Goal: Find specific page/section: Find specific page/section

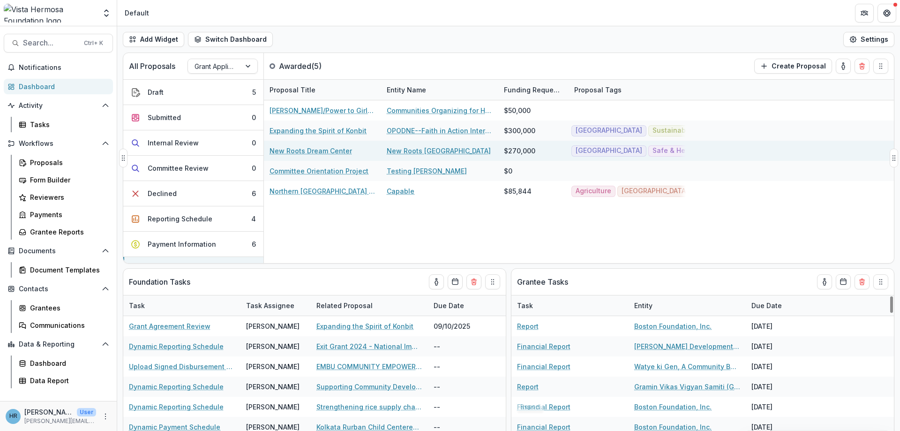
scroll to position [113, 0]
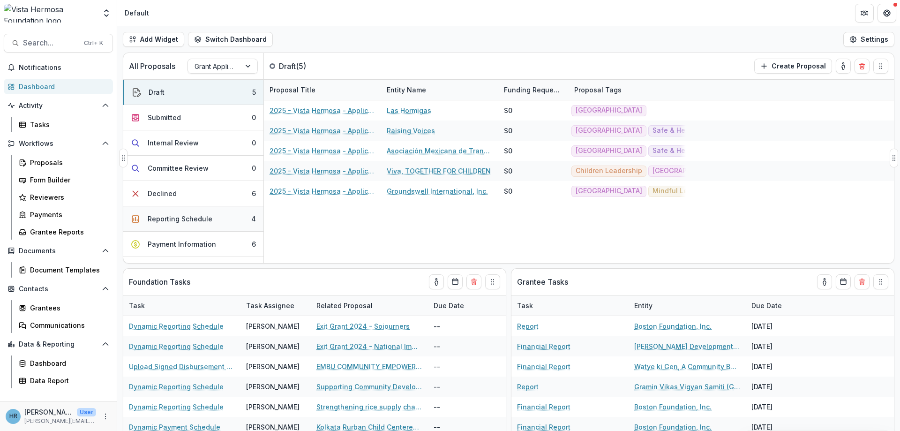
click at [217, 216] on button "Reporting Schedule 4" at bounding box center [193, 218] width 140 height 25
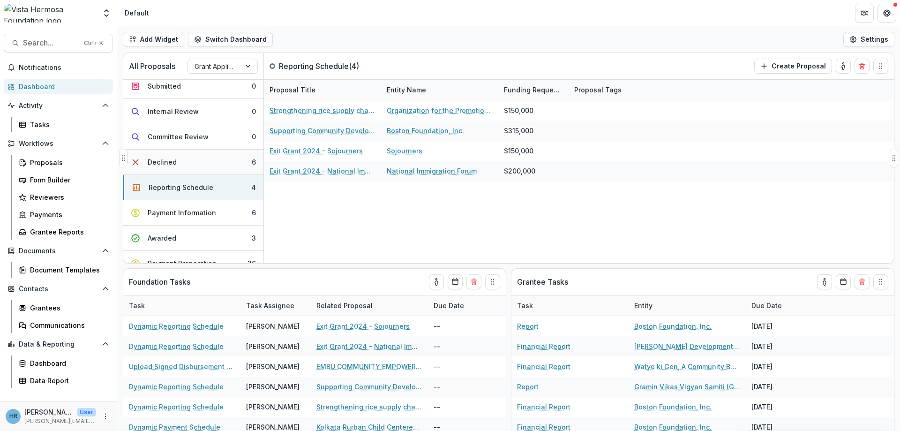
scroll to position [56, 0]
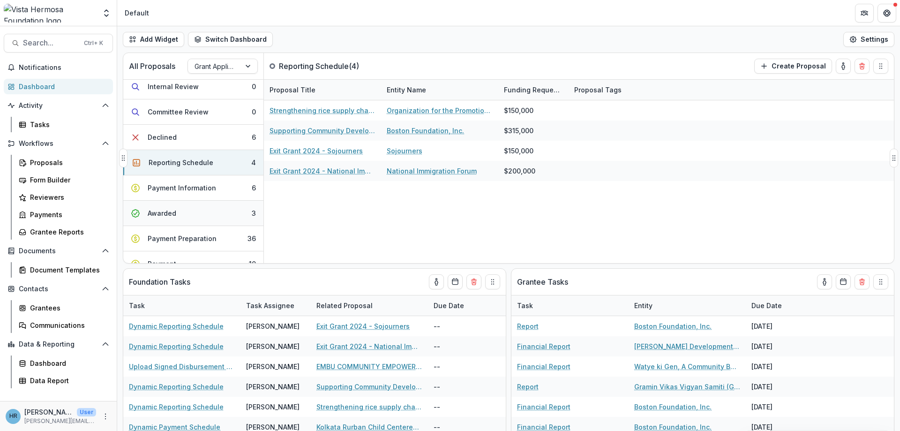
click at [227, 209] on button "Awarded 3" at bounding box center [193, 213] width 140 height 25
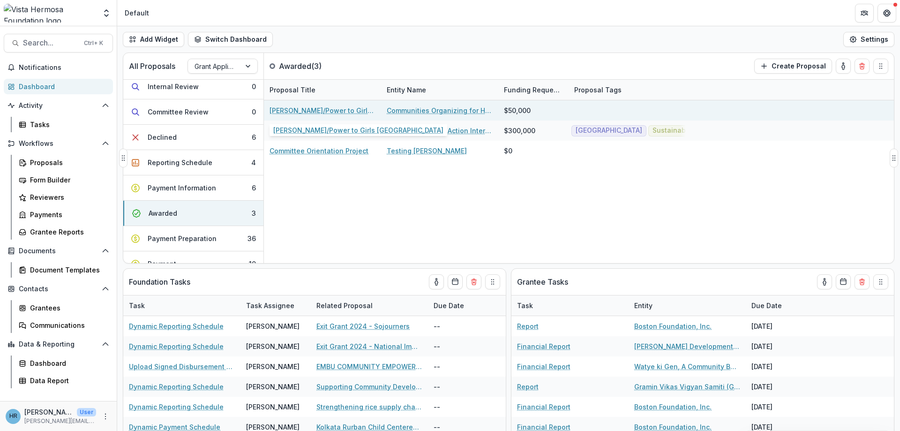
click at [301, 111] on link "[PERSON_NAME]/Power to Girls [GEOGRAPHIC_DATA]" at bounding box center [323, 111] width 106 height 10
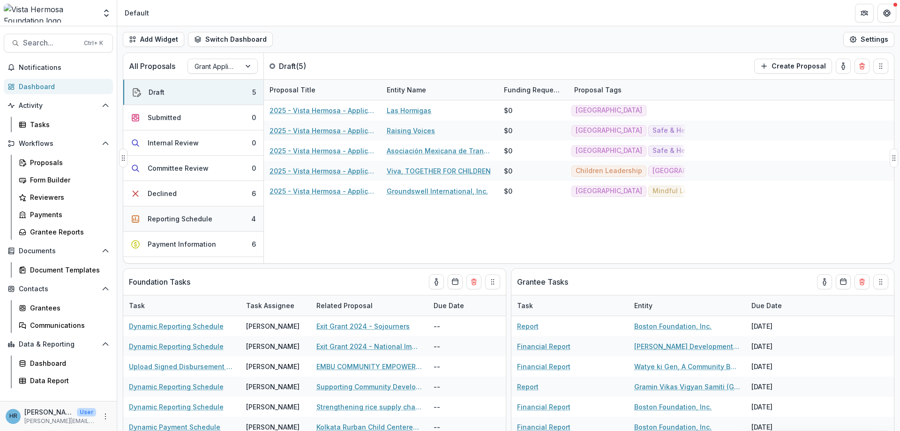
scroll to position [56, 0]
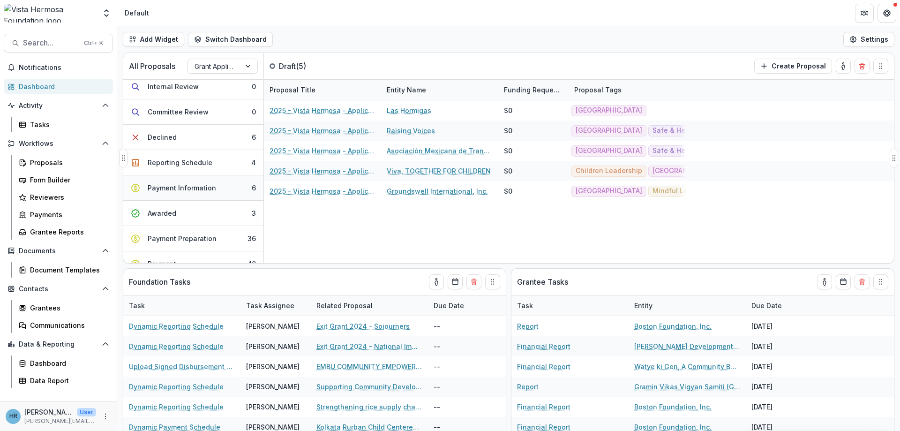
click at [185, 186] on div "Payment Information" at bounding box center [182, 188] width 68 height 10
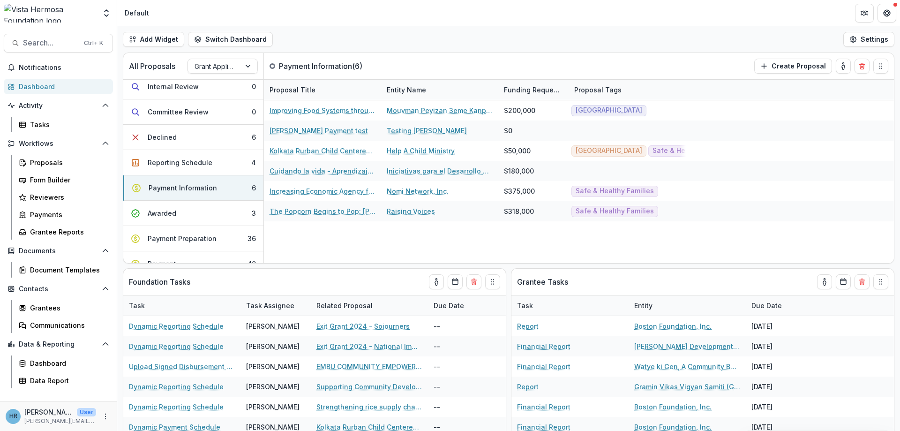
click at [371, 42] on div "Add Widget Switch Dashboard PO view Payments Default New Dashboard Settings" at bounding box center [508, 39] width 783 height 26
